Goal: Task Accomplishment & Management: Complete application form

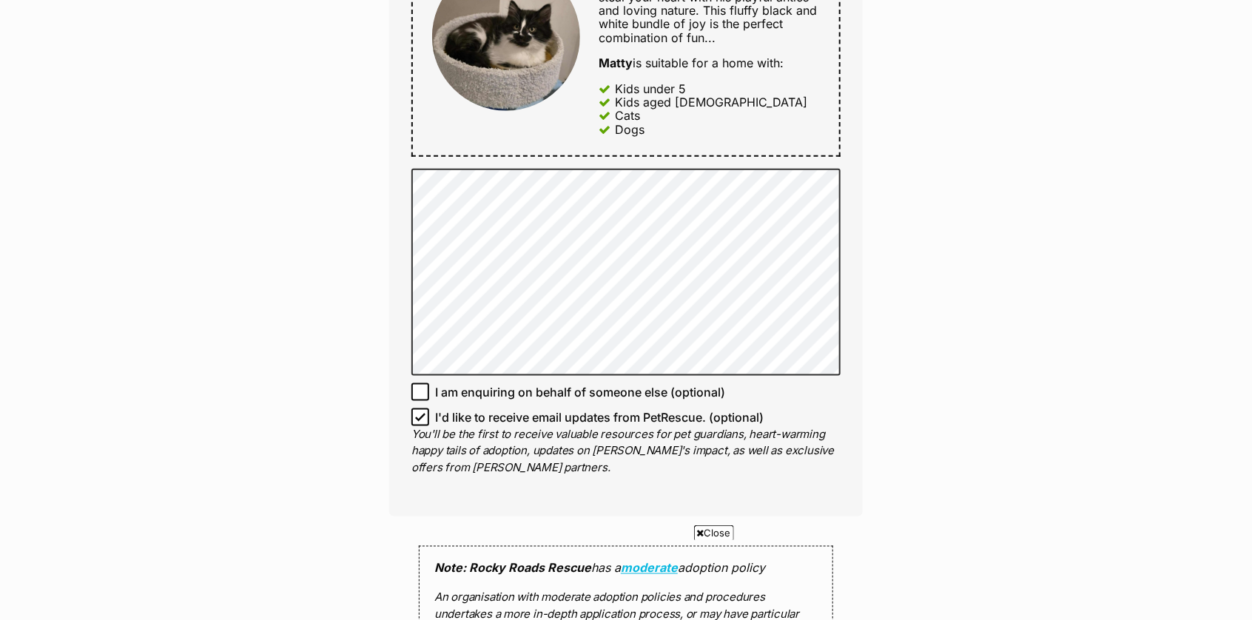
click at [420, 394] on icon at bounding box center [420, 391] width 9 height 7
click at [420, 394] on input "I am enquiring on behalf of someone else (optional)" at bounding box center [420, 392] width 18 height 18
checkbox input "true"
click at [419, 425] on input "I'd like to receive email updates from PetRescue. (optional)" at bounding box center [420, 417] width 18 height 18
checkbox input "false"
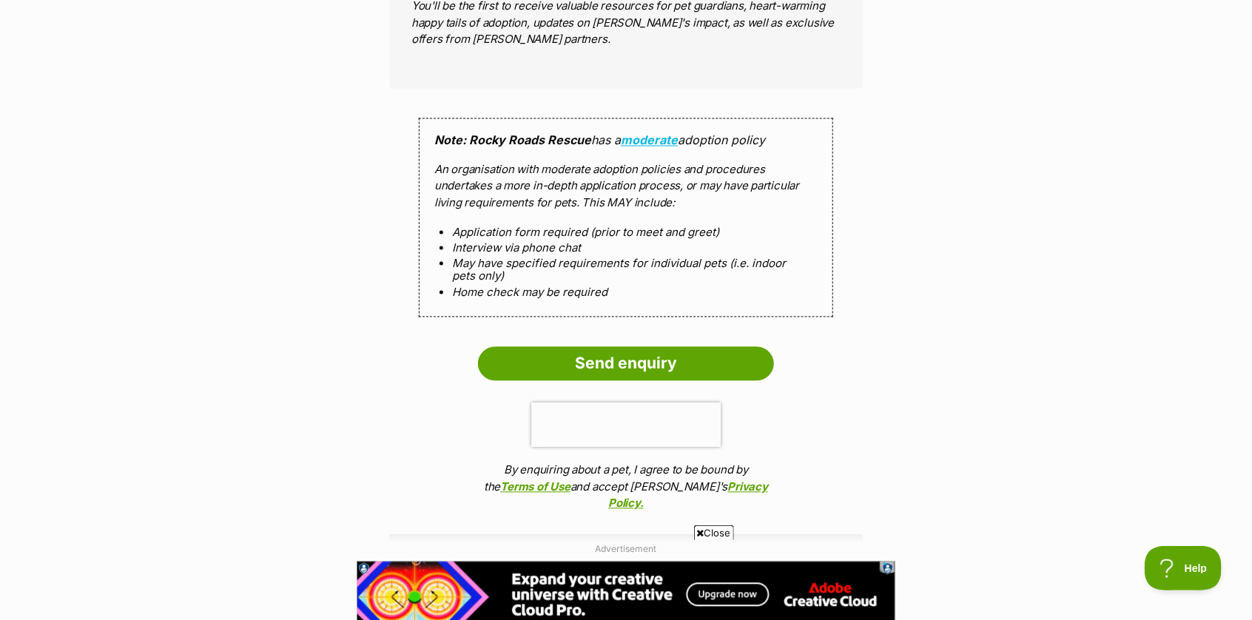
scroll to position [1308, 0]
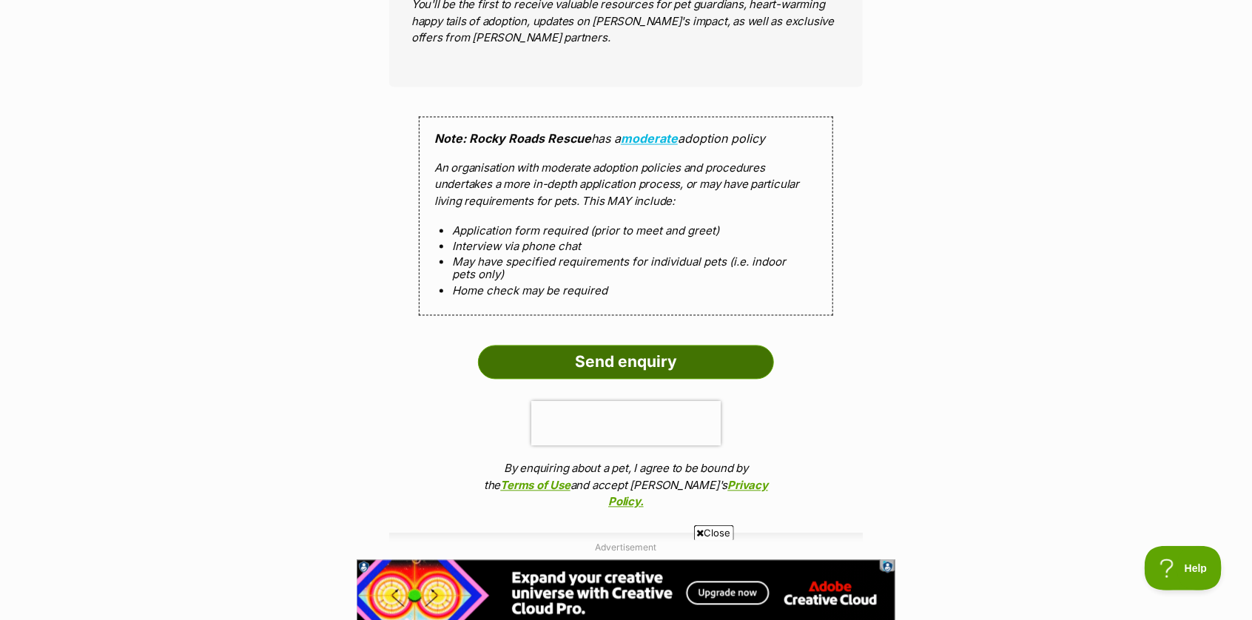
click at [600, 360] on input "Send enquiry" at bounding box center [626, 363] width 296 height 34
